Goal: Information Seeking & Learning: Learn about a topic

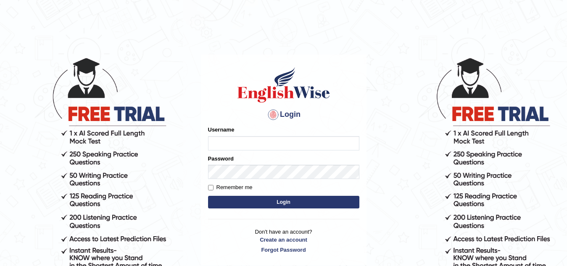
type input "Narendrasingh"
click at [289, 204] on button "Login" at bounding box center [283, 202] width 151 height 13
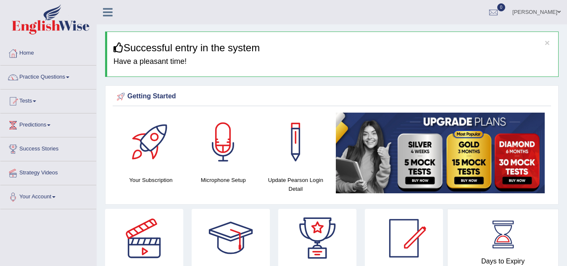
click at [69, 77] on span at bounding box center [67, 78] width 3 height 2
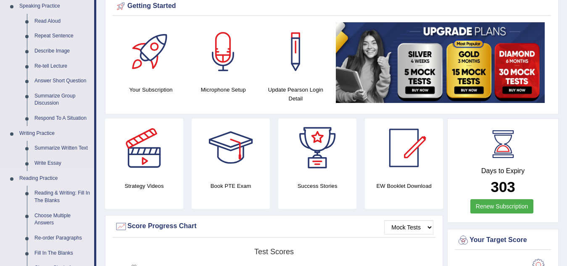
scroll to position [126, 0]
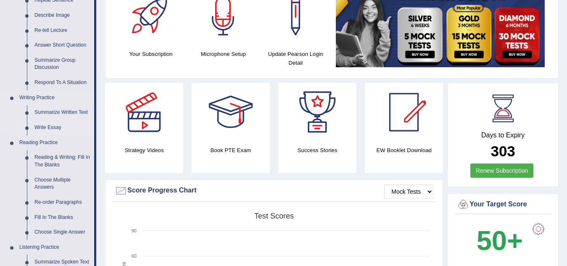
click at [53, 126] on link "Write Essay" at bounding box center [63, 127] width 64 height 15
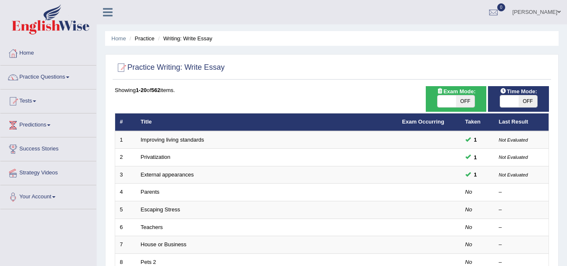
click at [466, 99] on span "OFF" at bounding box center [465, 101] width 19 height 12
checkbox input "true"
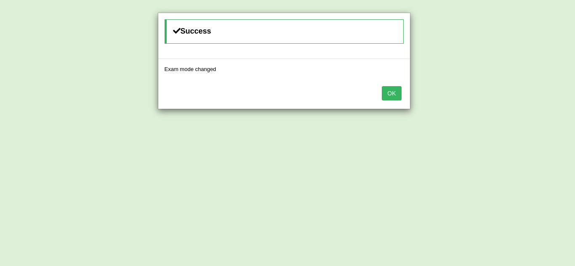
click at [395, 95] on button "OK" at bounding box center [391, 93] width 19 height 14
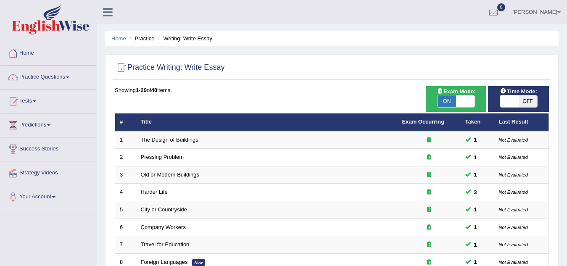
click at [526, 100] on span "OFF" at bounding box center [528, 101] width 19 height 12
checkbox input "true"
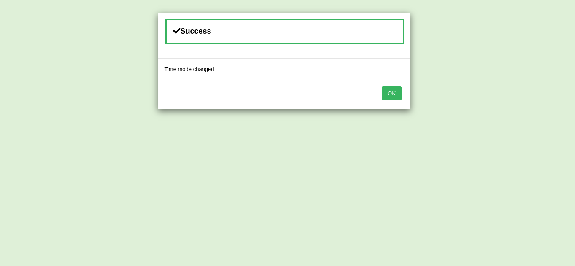
click at [391, 94] on button "OK" at bounding box center [391, 93] width 19 height 14
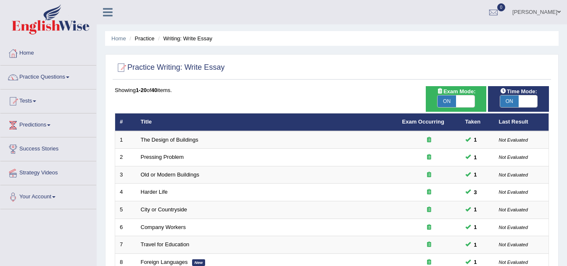
scroll to position [126, 0]
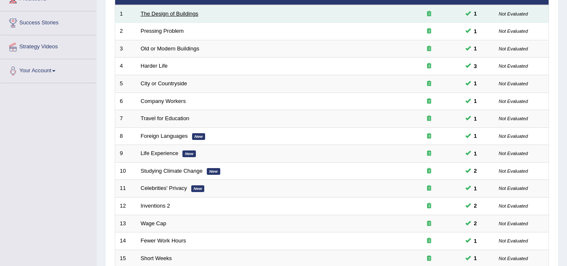
click at [172, 15] on link "The Design of Buildings" at bounding box center [170, 14] width 58 height 6
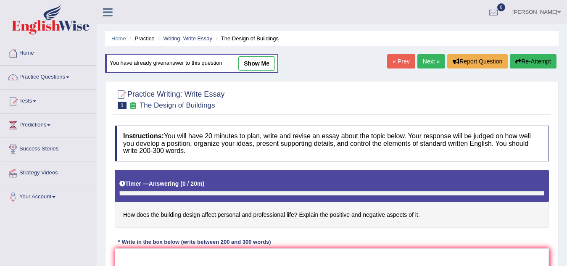
click at [257, 60] on link "show me" at bounding box center [256, 63] width 37 height 14
type textarea "One of the most important trends of [DATE] 's world is the increase in low the …"
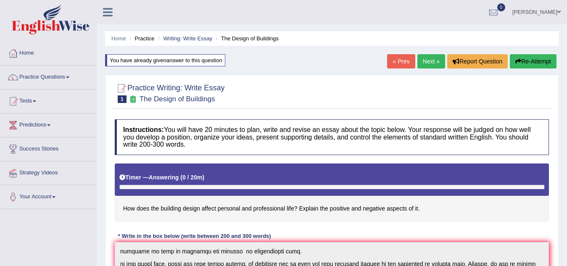
click at [428, 59] on link "Next »" at bounding box center [432, 61] width 28 height 14
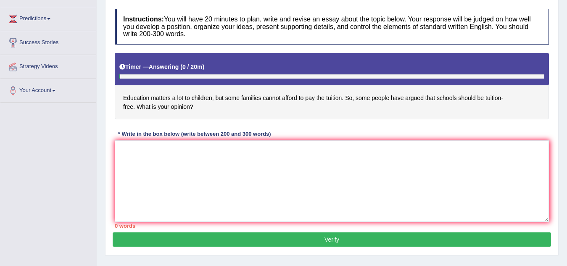
scroll to position [7, 0]
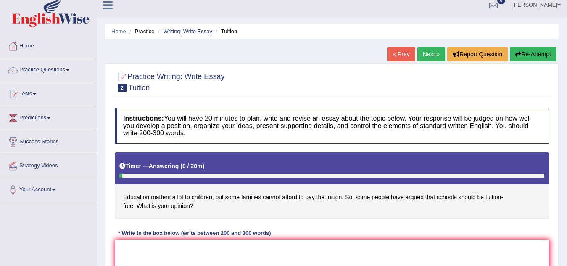
click at [69, 69] on link "Practice Questions" at bounding box center [48, 68] width 96 height 21
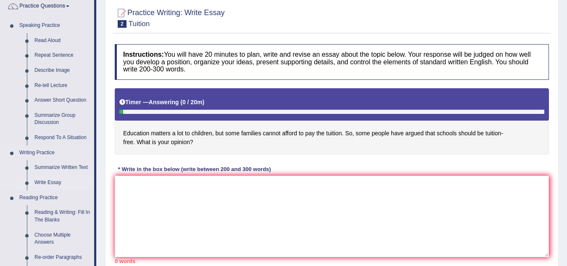
scroll to position [84, 0]
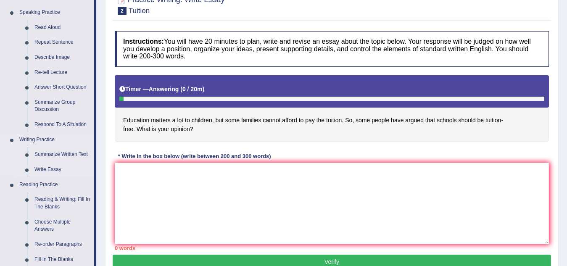
click at [49, 170] on link "Write Essay" at bounding box center [63, 169] width 64 height 15
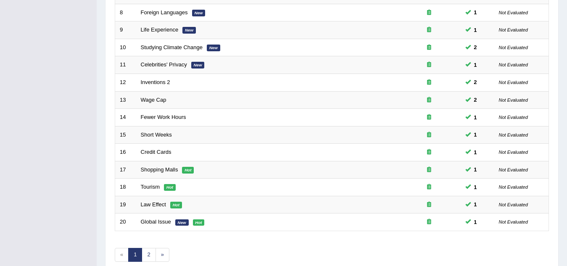
scroll to position [291, 0]
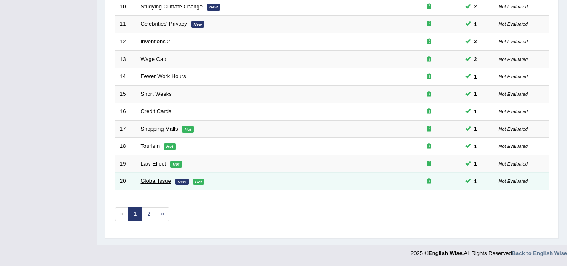
click at [157, 180] on link "Global Issue" at bounding box center [156, 181] width 30 height 6
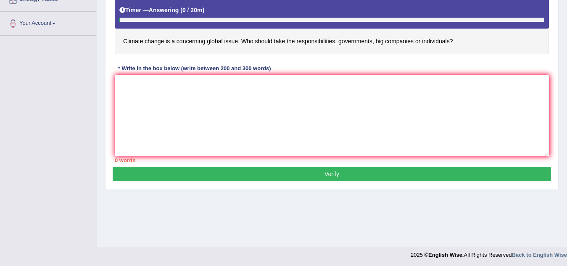
scroll to position [175, 0]
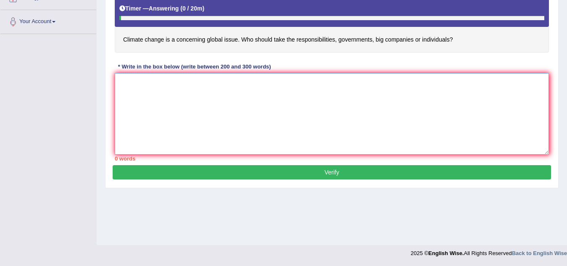
click at [130, 90] on textarea at bounding box center [332, 114] width 435 height 82
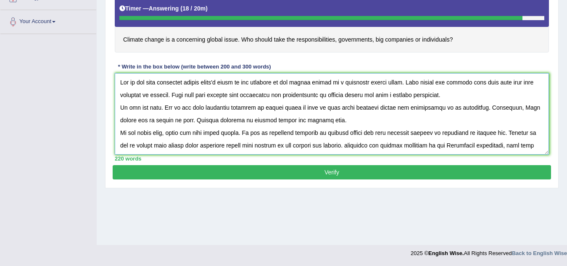
type textarea "One of the most important trends [DATE] world is the increase in how climet cha…"
click at [342, 175] on button "Verify" at bounding box center [332, 172] width 439 height 14
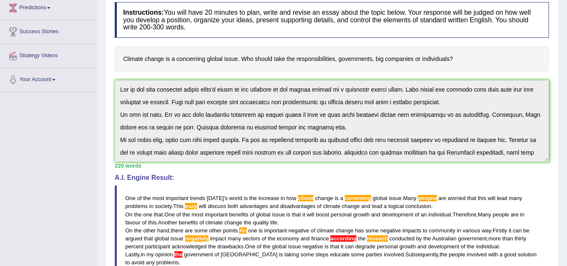
scroll to position [88, 0]
